Goal: Task Accomplishment & Management: Manage account settings

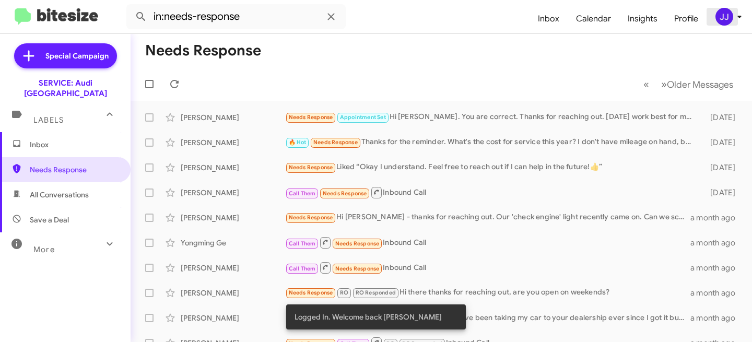
click at [731, 17] on div "JJ" at bounding box center [725, 17] width 18 height 18
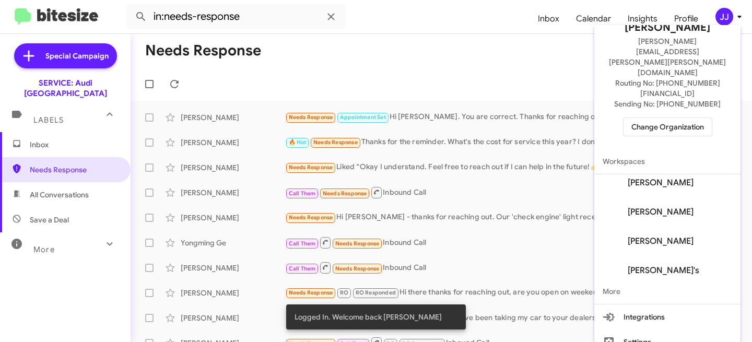
scroll to position [188, 0]
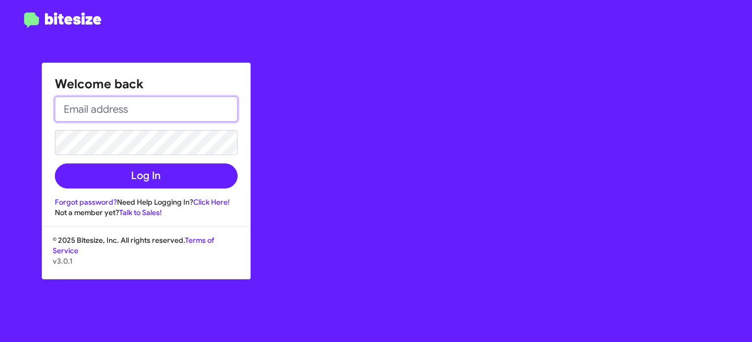
click at [161, 103] on input "email" at bounding box center [146, 109] width 183 height 25
paste input "DUNDALKCHUCK@adamsjeep.com"
type input "DUNDALKCHUCK@adamsjeep.com"
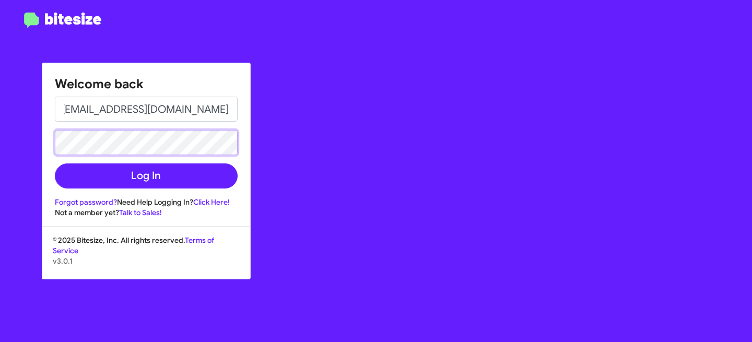
scroll to position [0, 0]
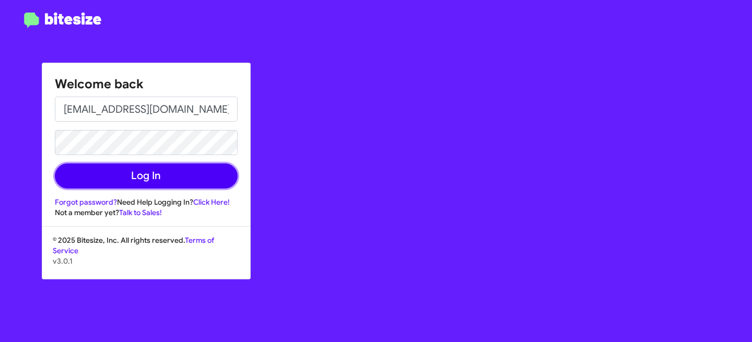
click at [165, 181] on button "Log In" at bounding box center [146, 176] width 183 height 25
